Goal: Use online tool/utility: Utilize a website feature to perform a specific function

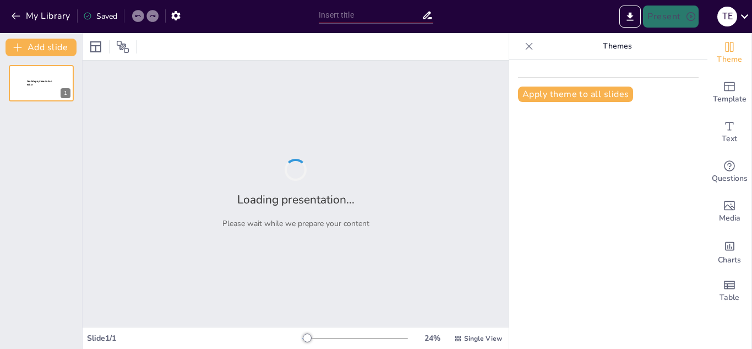
type input "Imported Shighat_al_Shifah_al_Musyabbahah.pptx"
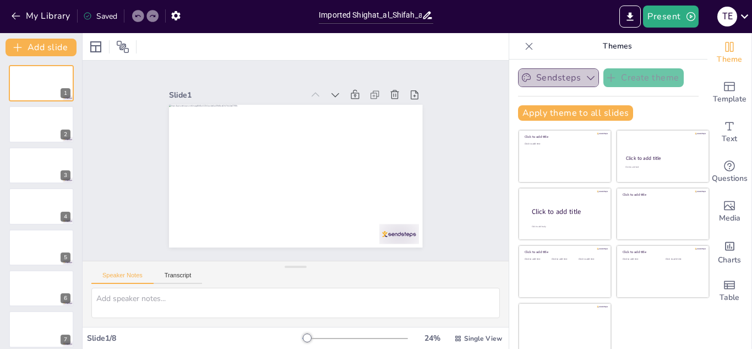
click at [586, 77] on icon "button" at bounding box center [591, 77] width 11 height 11
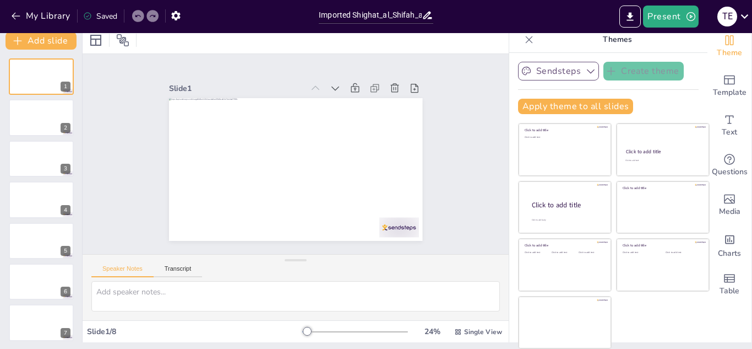
scroll to position [7, 0]
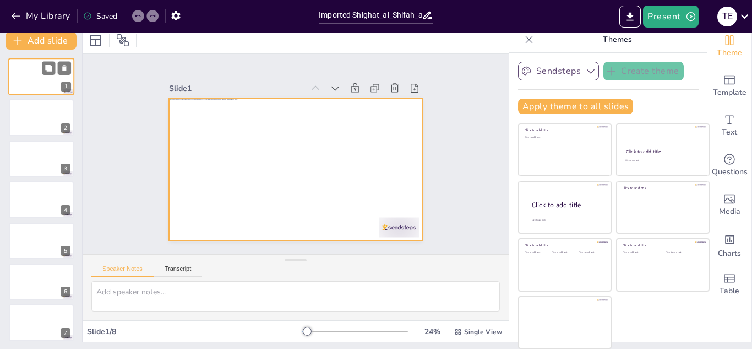
click at [38, 80] on div at bounding box center [41, 76] width 66 height 37
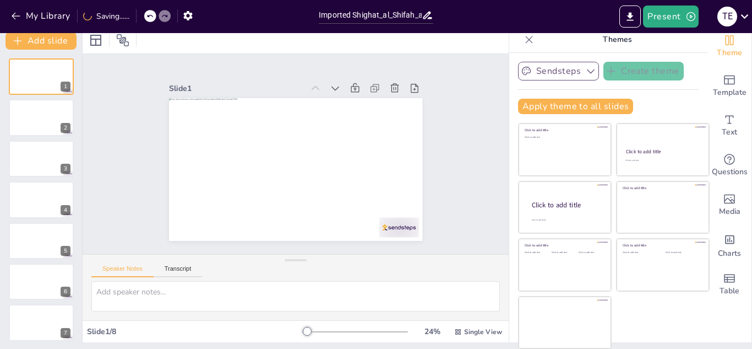
click at [153, 16] on icon at bounding box center [150, 16] width 7 height 7
click at [151, 17] on icon at bounding box center [152, 16] width 7 height 7
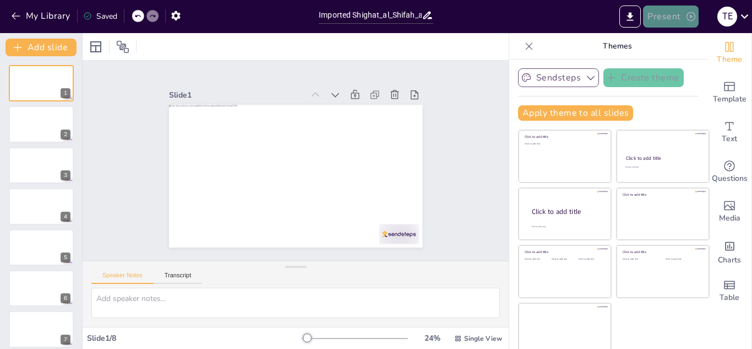
click at [666, 18] on button "Present" at bounding box center [670, 17] width 55 height 22
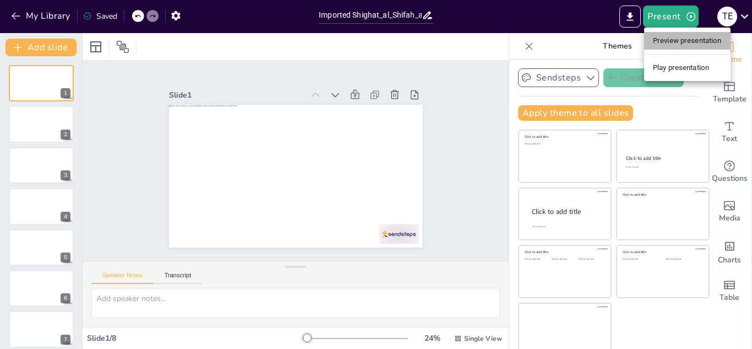
click at [678, 37] on li "Preview presentation" at bounding box center [687, 41] width 86 height 18
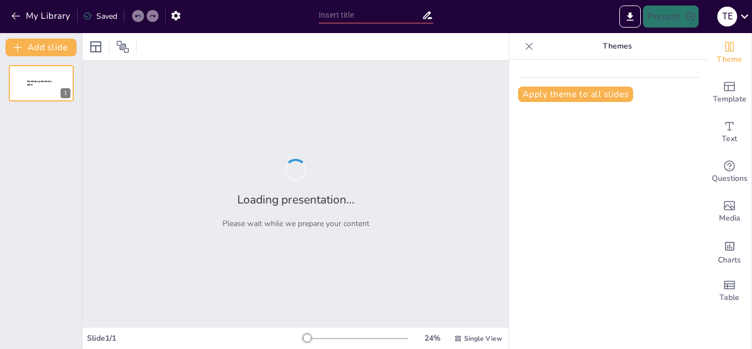
type input "Imported Shighat_al_Shifah_al_Musyabbahah.pptx"
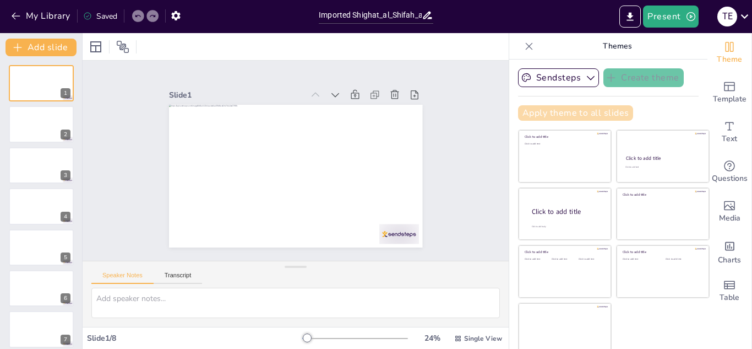
click at [598, 112] on button "Apply theme to all slides" at bounding box center [575, 112] width 115 height 15
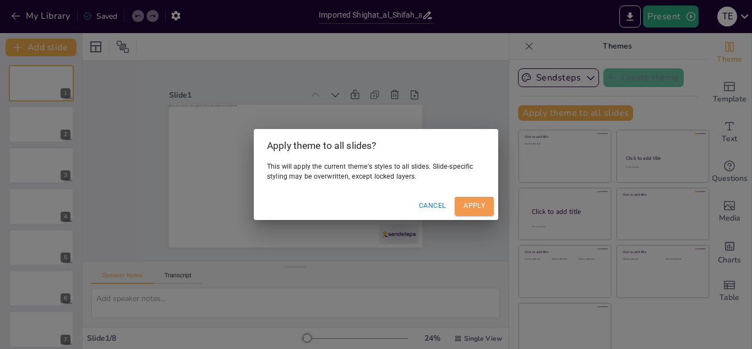
click at [475, 204] on button "Apply" at bounding box center [474, 206] width 39 height 18
